Goal: Use online tool/utility

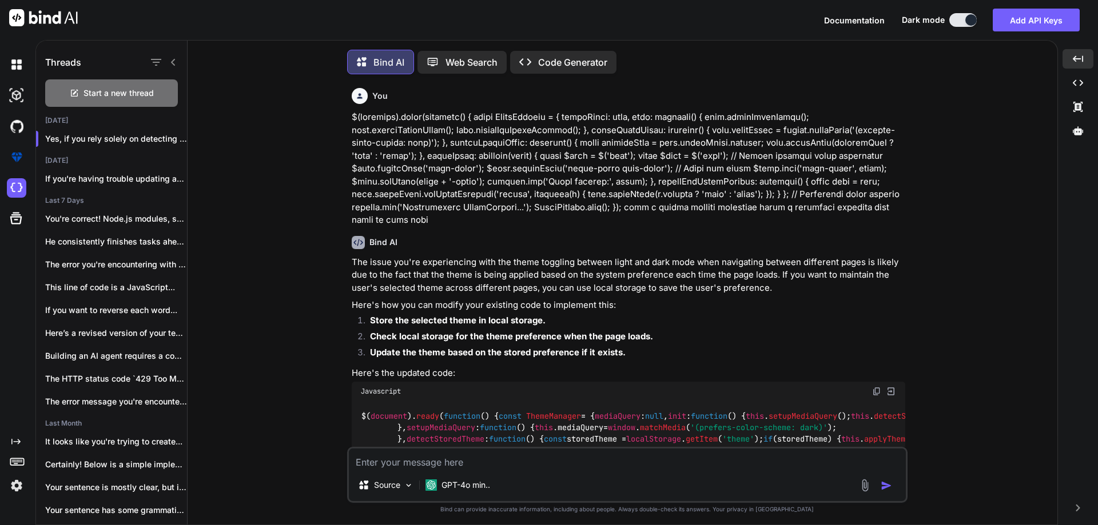
scroll to position [947, 0]
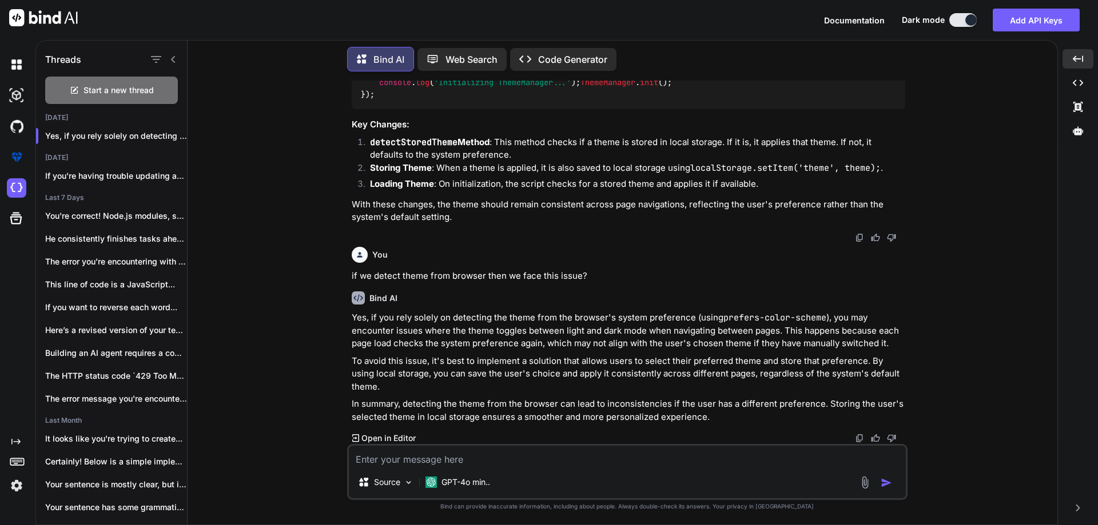
click at [482, 464] on textarea at bounding box center [627, 456] width 557 height 21
paste textarea "input[type="checkbox"]::after { content: ''; display: block; height: 12px; widt…"
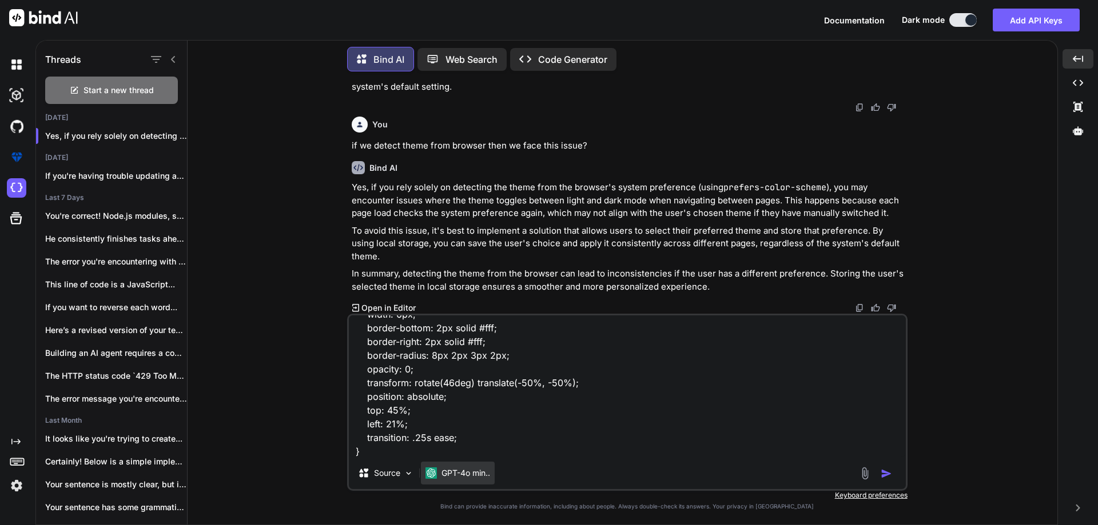
scroll to position [111, 0]
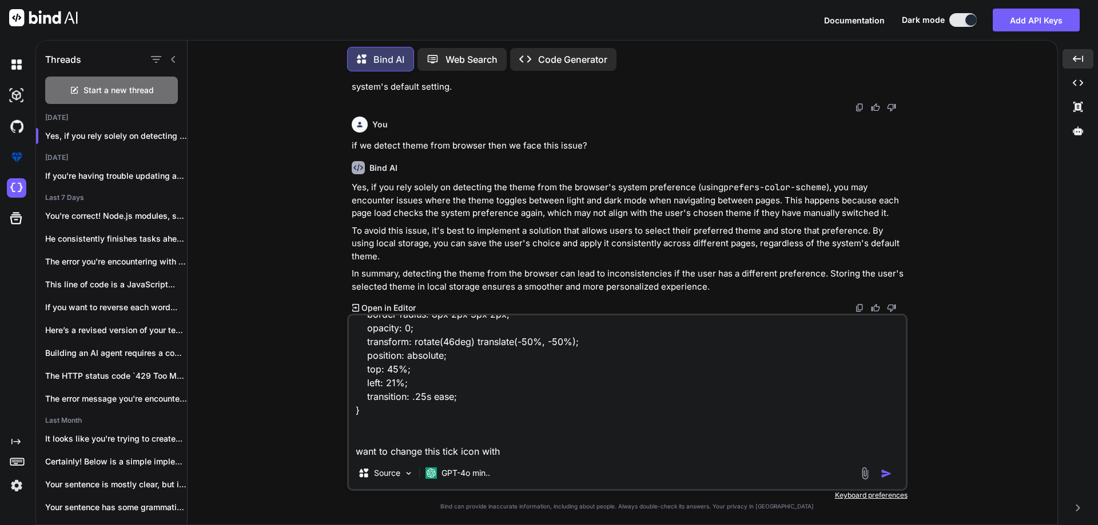
click at [562, 458] on div "input[type="checkbox"]::after { content: ''; display: block; height: 12px; widt…" at bounding box center [627, 402] width 560 height 177
click at [551, 450] on textarea "input[type="checkbox"]::after { content: ''; display: block; height: 12px; widt…" at bounding box center [627, 387] width 557 height 142
paste textarea "<svg width="14" height="13" viewBox="0 0 14 13" fill="none" xmlns="[URL][DOMAIN…"
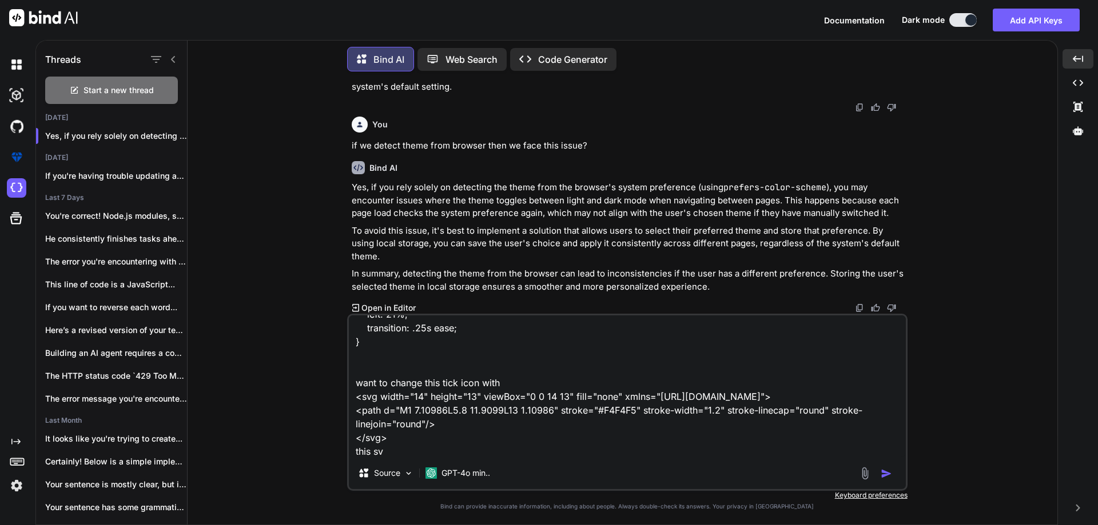
type textarea "input[type="checkbox"]::after { content: ''; display: block; height: 12px; widt…"
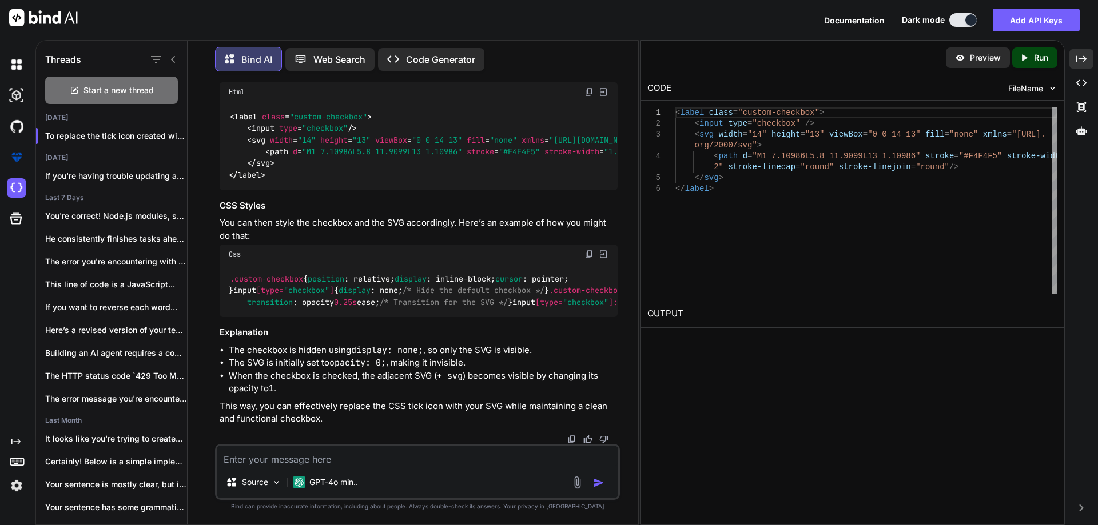
scroll to position [1633, 0]
click at [589, 97] on img at bounding box center [588, 91] width 9 height 9
click at [587, 259] on img at bounding box center [588, 254] width 9 height 9
click at [380, 461] on textarea at bounding box center [417, 456] width 401 height 21
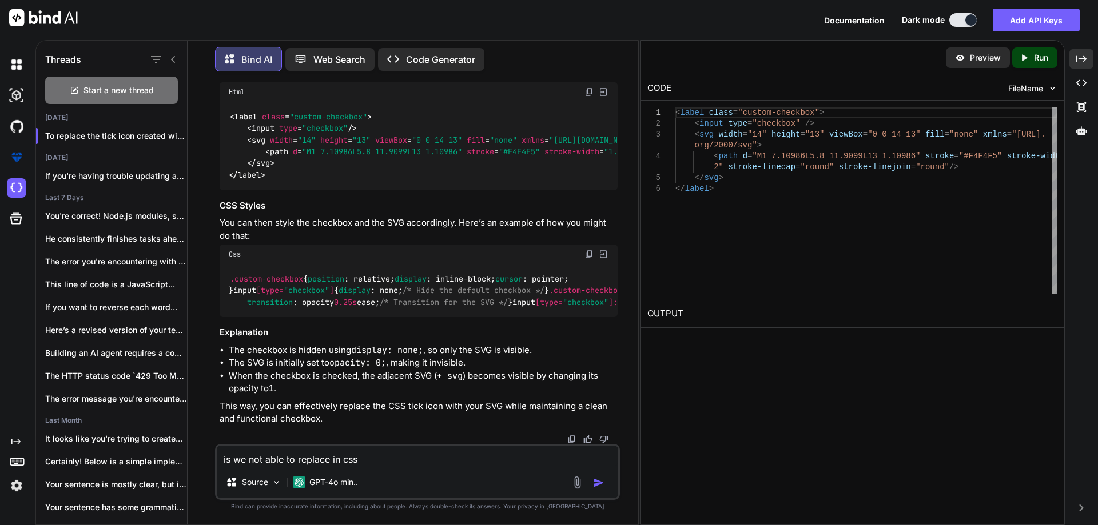
type textarea "is we not able to replace in css"
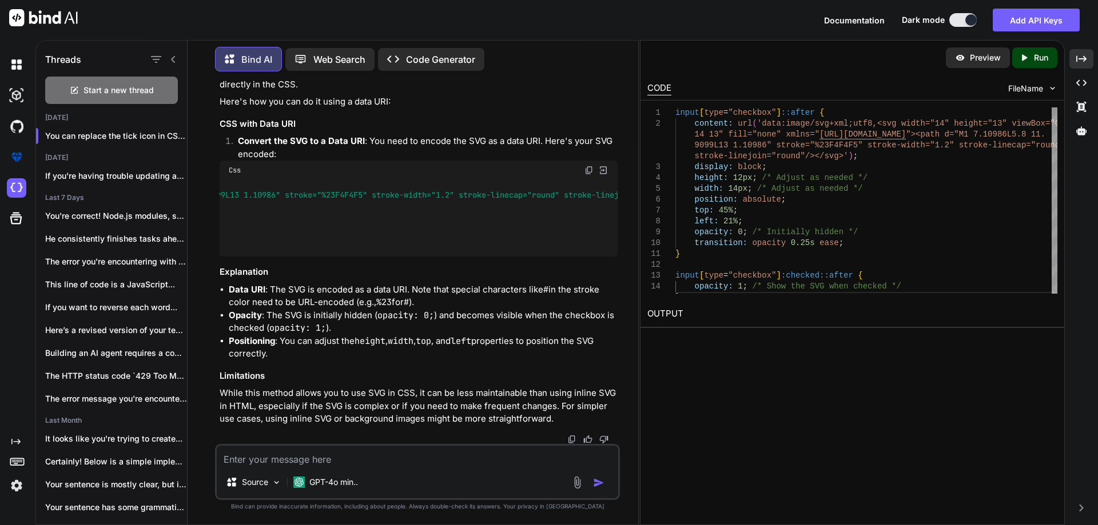
scroll to position [0, 908]
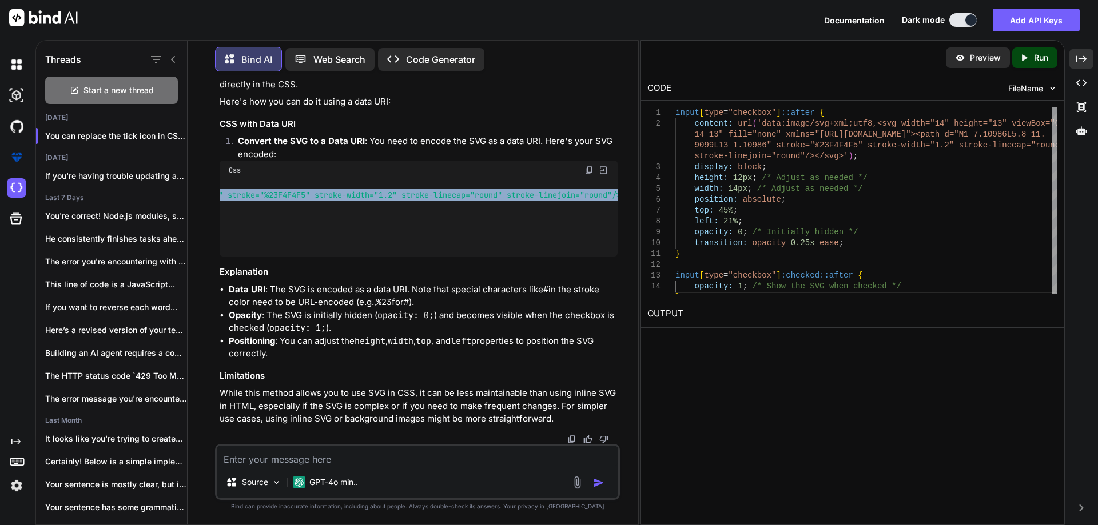
drag, startPoint x: 290, startPoint y: 213, endPoint x: 604, endPoint y: 210, distance: 314.4
click at [604, 210] on code "input [type= "checkbox" ] ::after { content : url ( 'data:image/svg+xml;utf8,<s…" at bounding box center [103, 218] width 1565 height 58
copy code "url ( 'data:image/svg+xml;utf8,<svg width="14" height="13" viewBox="0 0 14 13" …"
